Goal: Information Seeking & Learning: Learn about a topic

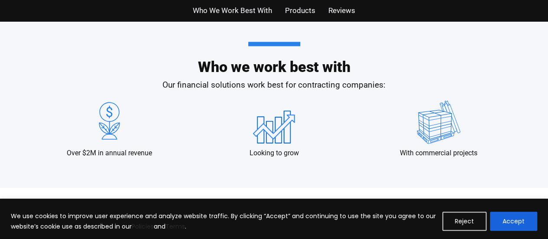
scroll to position [825, 0]
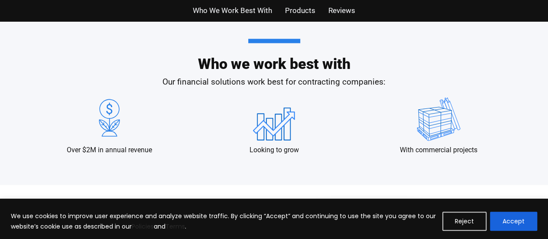
click at [433, 130] on img at bounding box center [439, 119] width 56 height 43
click at [462, 221] on button "Reject" at bounding box center [465, 221] width 44 height 19
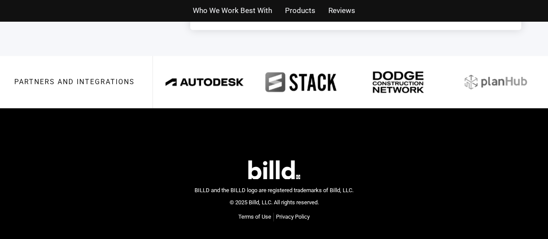
scroll to position [2112, 0]
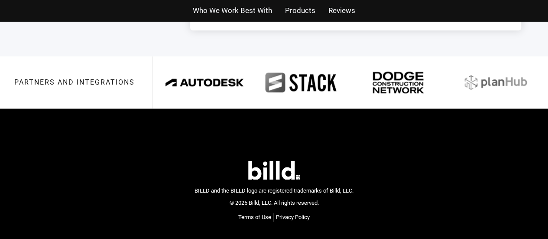
click at [257, 213] on link "Terms of Use" at bounding box center [254, 217] width 33 height 9
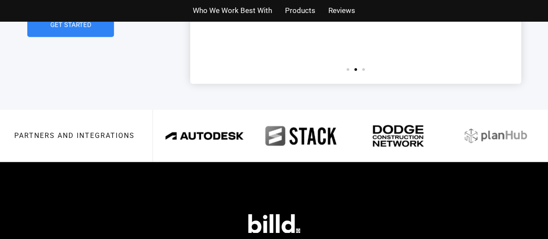
scroll to position [2053, 0]
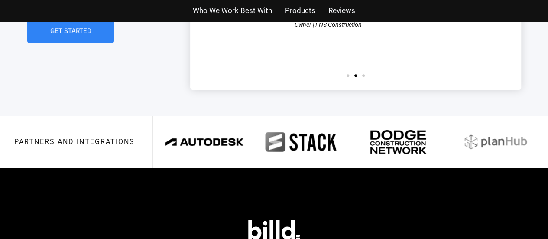
click at [411, 130] on img at bounding box center [398, 142] width 86 height 24
click at [223, 125] on img at bounding box center [205, 141] width 86 height 33
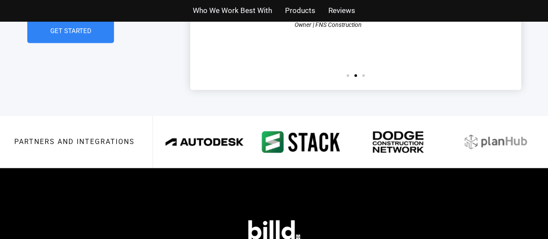
click at [289, 125] on img at bounding box center [302, 141] width 86 height 33
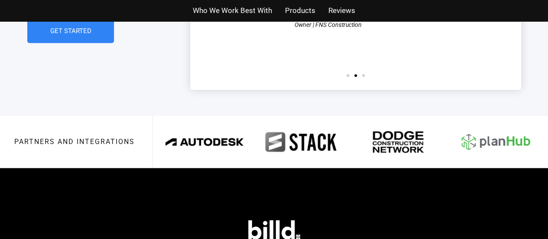
click at [487, 125] on img at bounding box center [496, 141] width 86 height 33
